Goal: Information Seeking & Learning: Learn about a topic

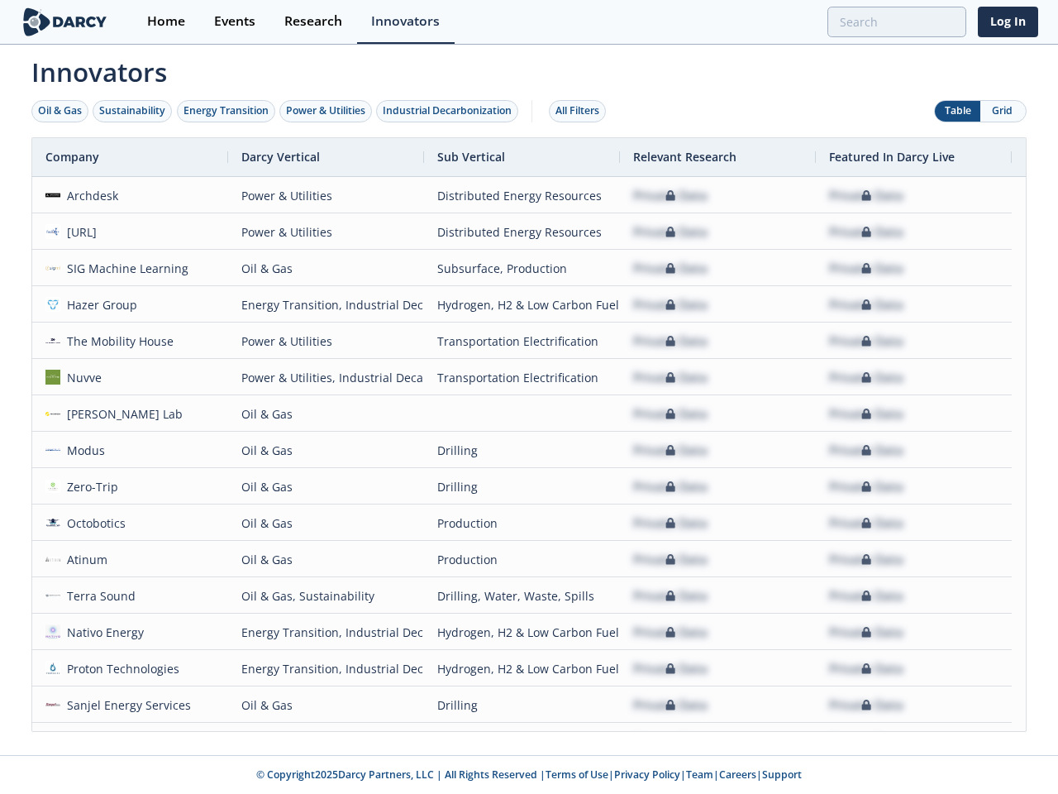
click at [60, 111] on div "Oil & Gas" at bounding box center [60, 110] width 44 height 15
click at [133, 111] on div "Sustainability" at bounding box center [132, 110] width 66 height 15
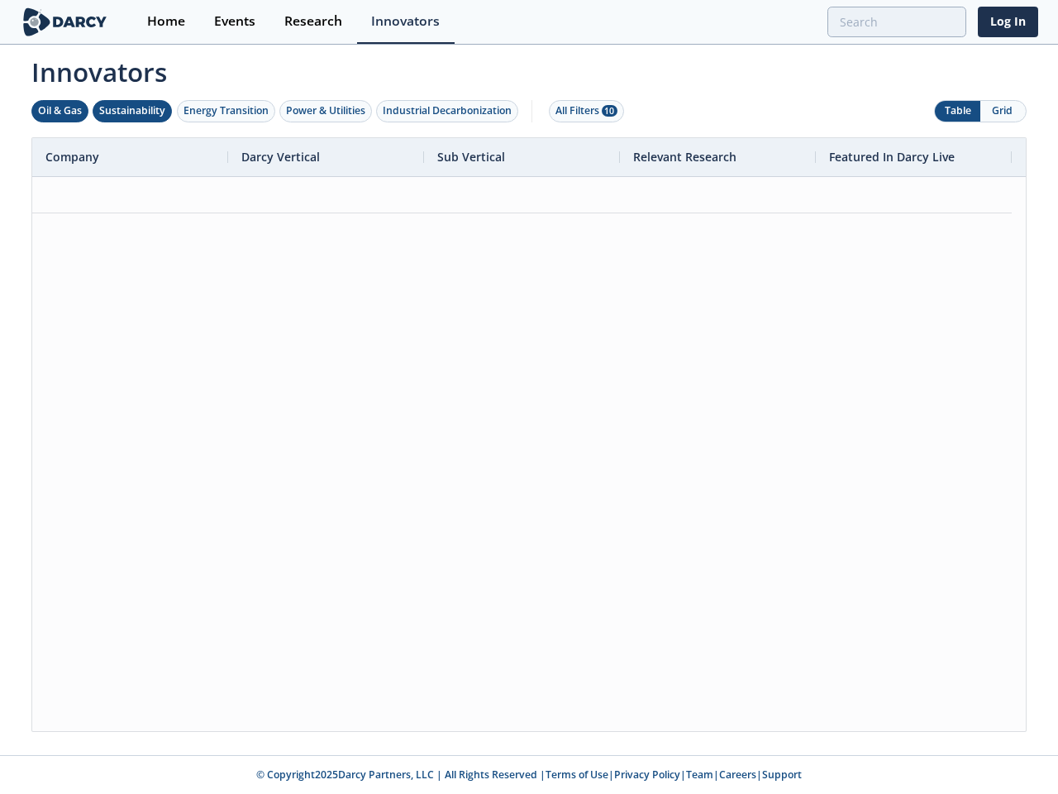
click at [227, 111] on div "Energy Transition" at bounding box center [226, 110] width 85 height 15
click at [327, 111] on div "Power & Utilities" at bounding box center [325, 110] width 79 height 15
click at [451, 111] on div "Industrial Decarbonization" at bounding box center [447, 110] width 129 height 15
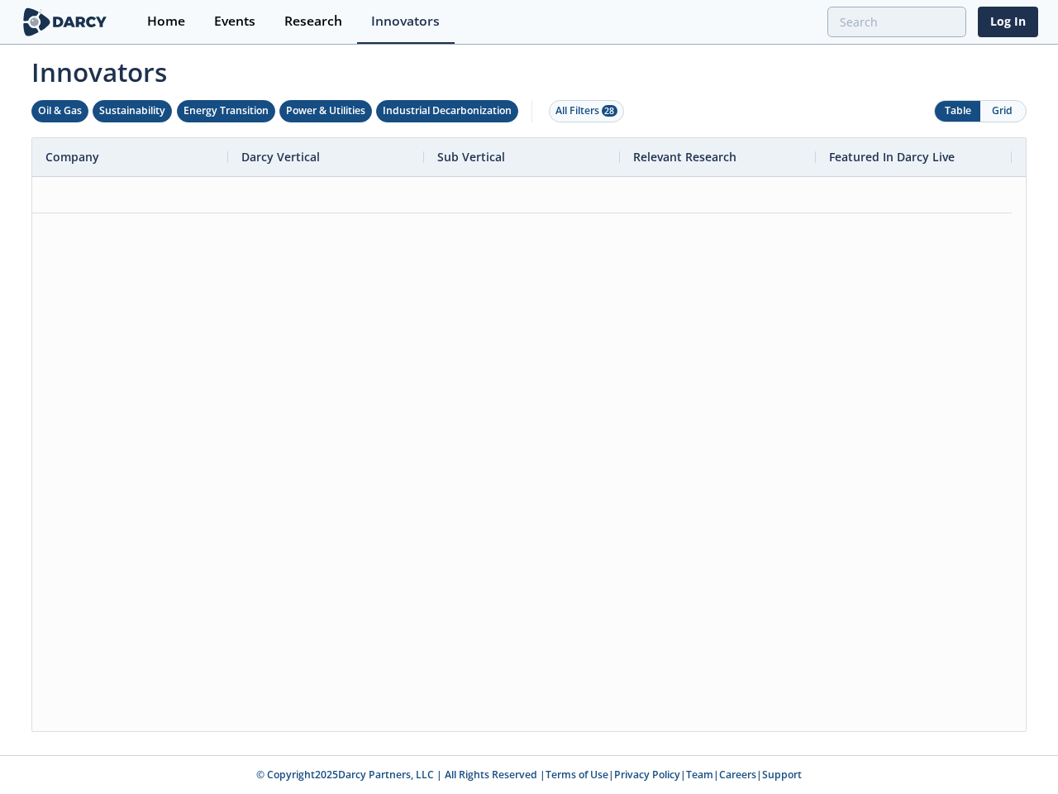
click at [582, 111] on div "All Filters 28" at bounding box center [587, 110] width 62 height 15
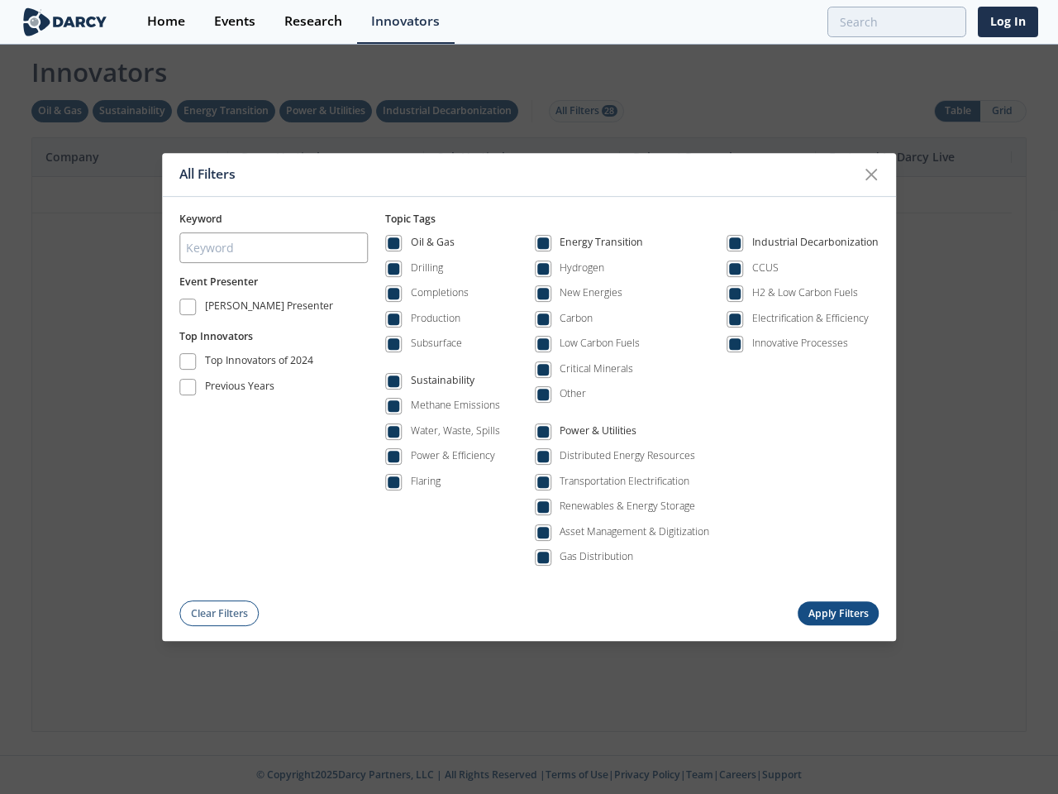
click at [958, 111] on div "All Filters Keyword Event Presenter [PERSON_NAME] Presenter Top Innovators Top …" at bounding box center [529, 397] width 1058 height 794
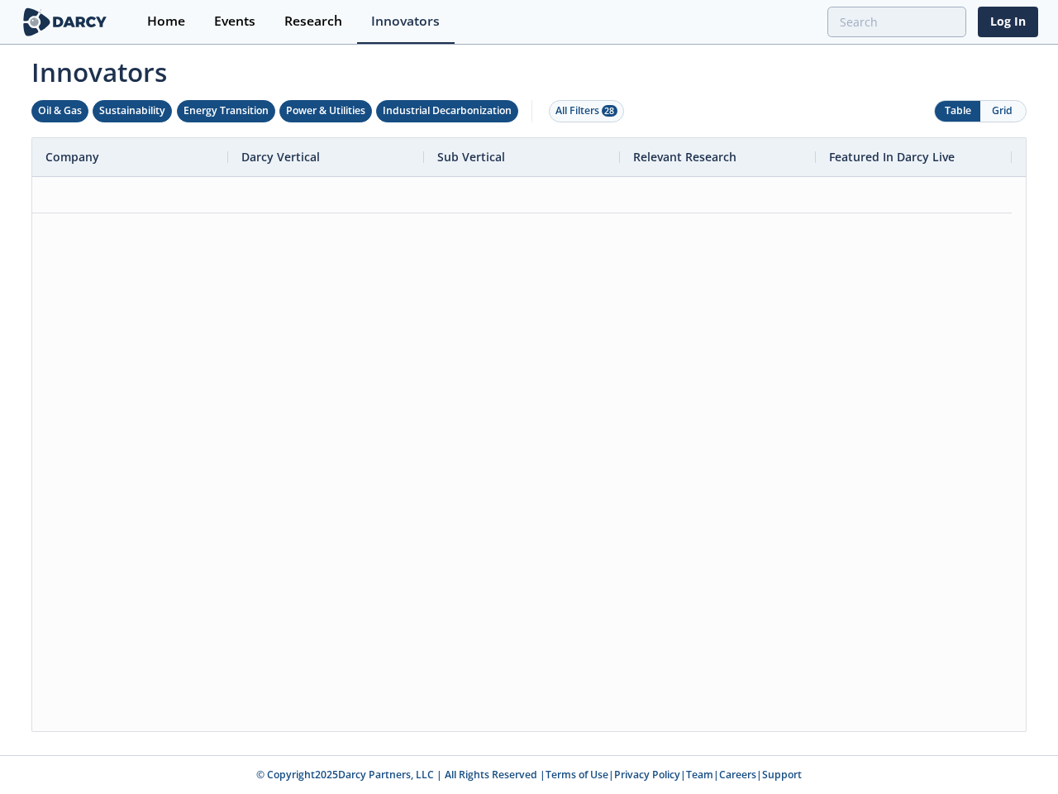
click at [1003, 111] on button "Grid" at bounding box center [1003, 111] width 45 height 21
